Goal: Information Seeking & Learning: Find specific page/section

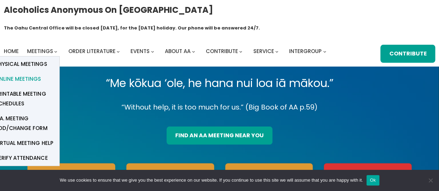
click at [36, 74] on span "Online Meetings" at bounding box center [18, 79] width 46 height 10
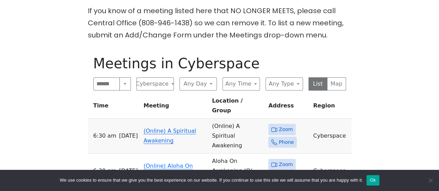
scroll to position [205, 0]
click at [284, 125] on span "Zoom" at bounding box center [286, 129] width 14 height 9
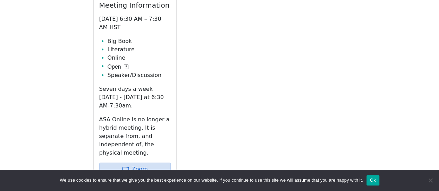
scroll to position [303, 0]
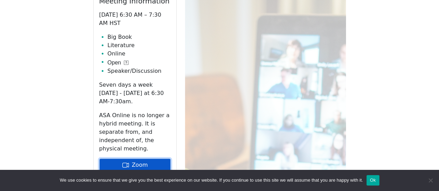
click at [145, 159] on link "Zoom" at bounding box center [134, 165] width 71 height 13
